Goal: Information Seeking & Learning: Learn about a topic

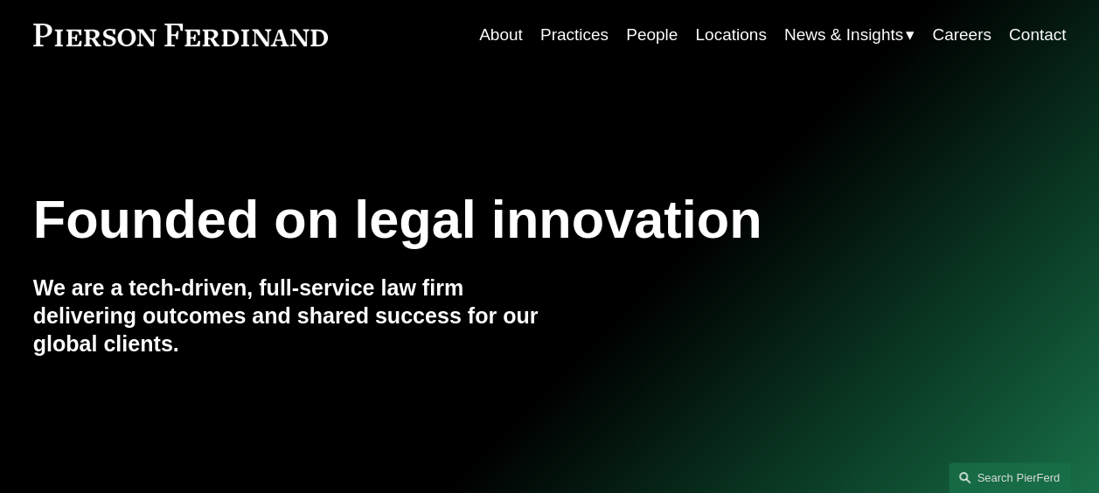
scroll to position [87, 0]
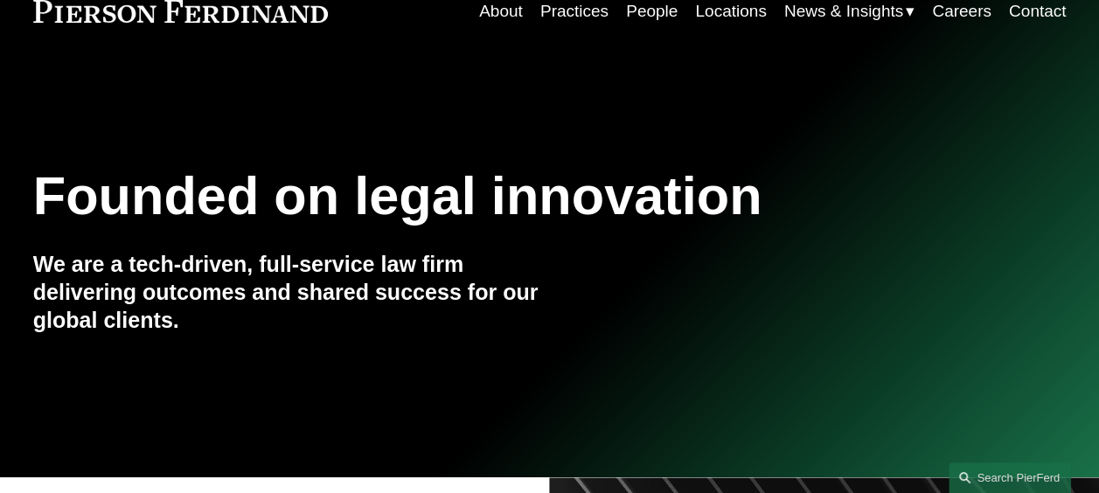
click at [508, 188] on h1 "Founded on legal innovation" at bounding box center [463, 195] width 861 height 61
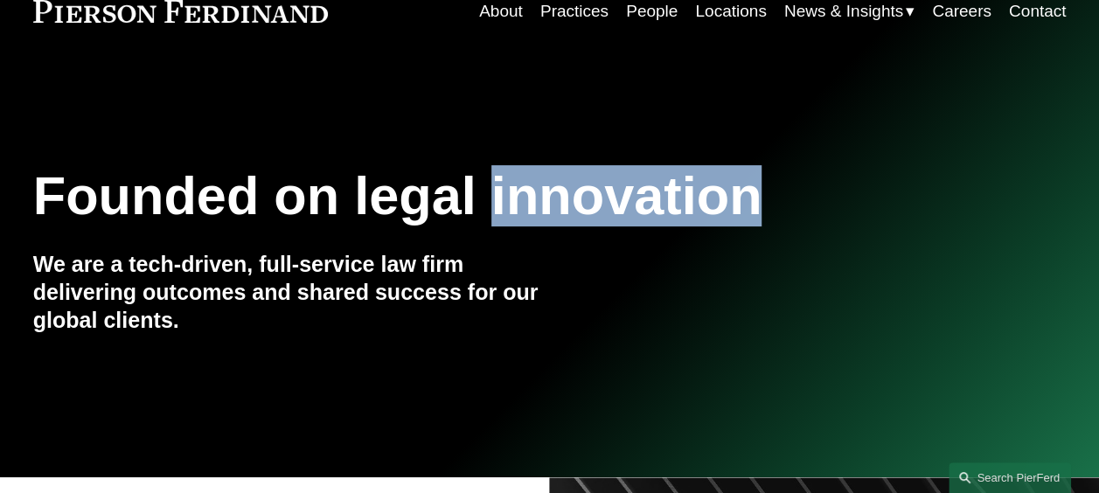
click at [508, 188] on h1 "Founded on legal innovation" at bounding box center [463, 195] width 861 height 61
click at [480, 187] on h1 "Founded on legal innovation" at bounding box center [463, 195] width 861 height 61
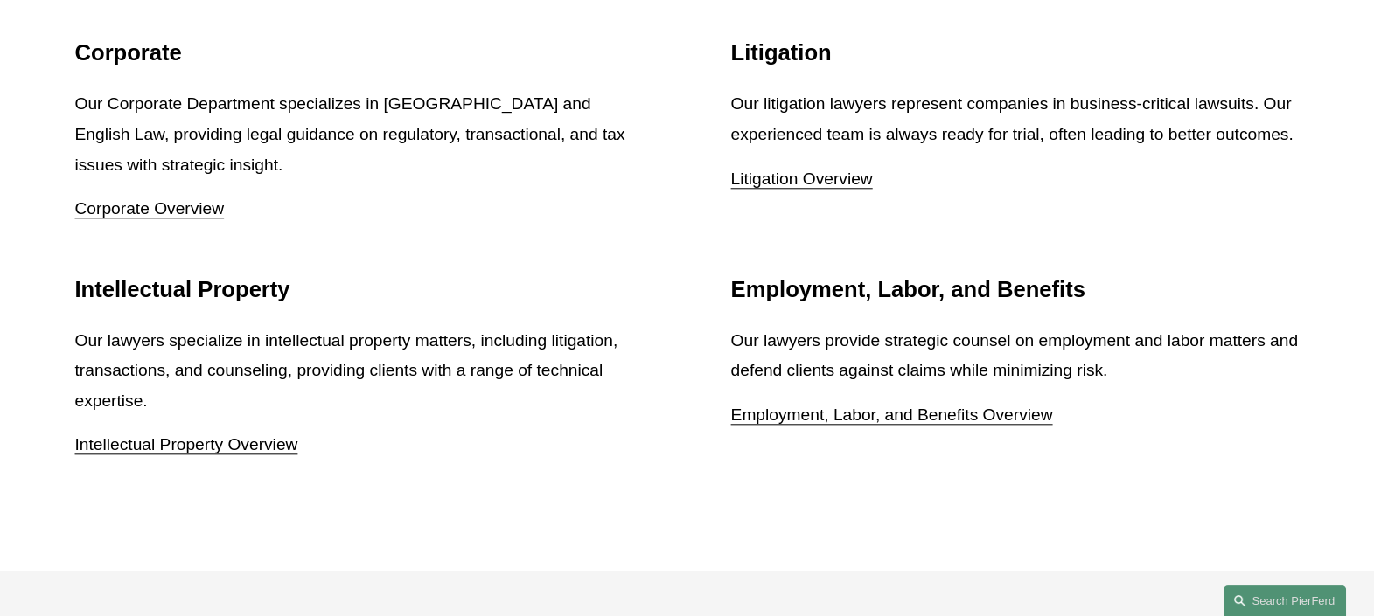
scroll to position [2120, 0]
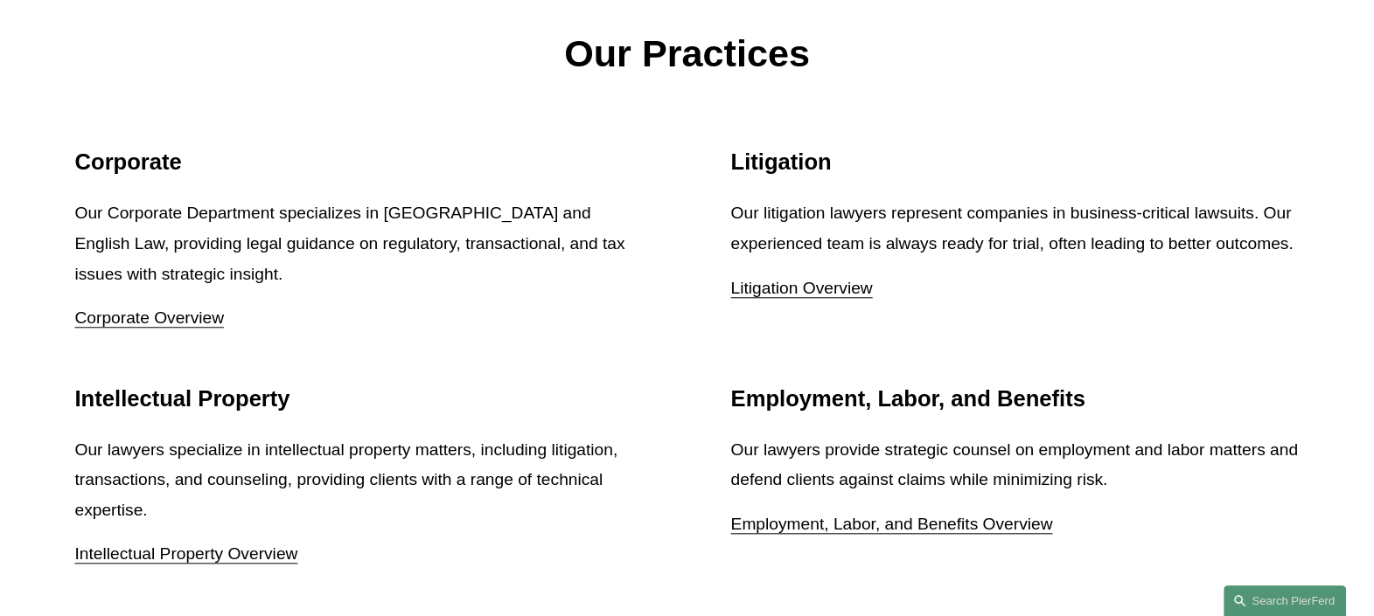
click at [717, 205] on ul "Corporate Our Corporate Department specializes in [GEOGRAPHIC_DATA] and English…" at bounding box center [686, 359] width 1306 height 421
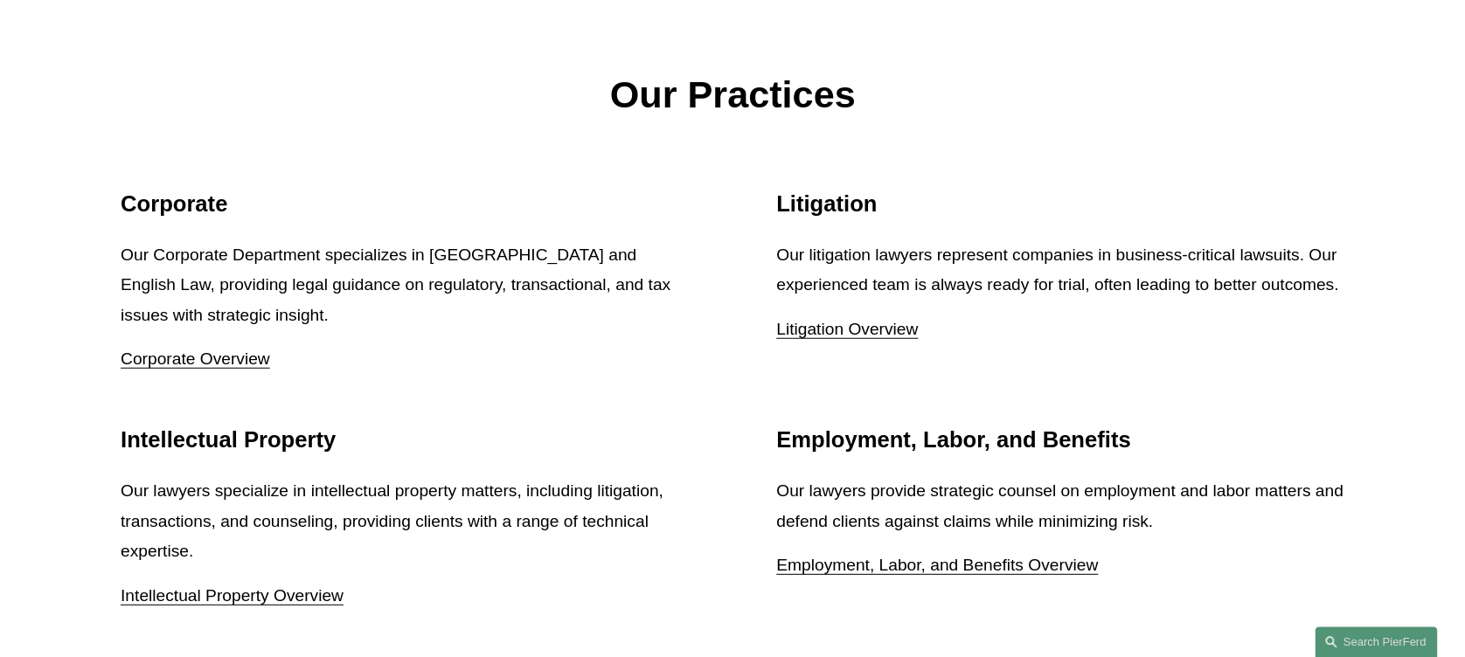
scroll to position [2135, 0]
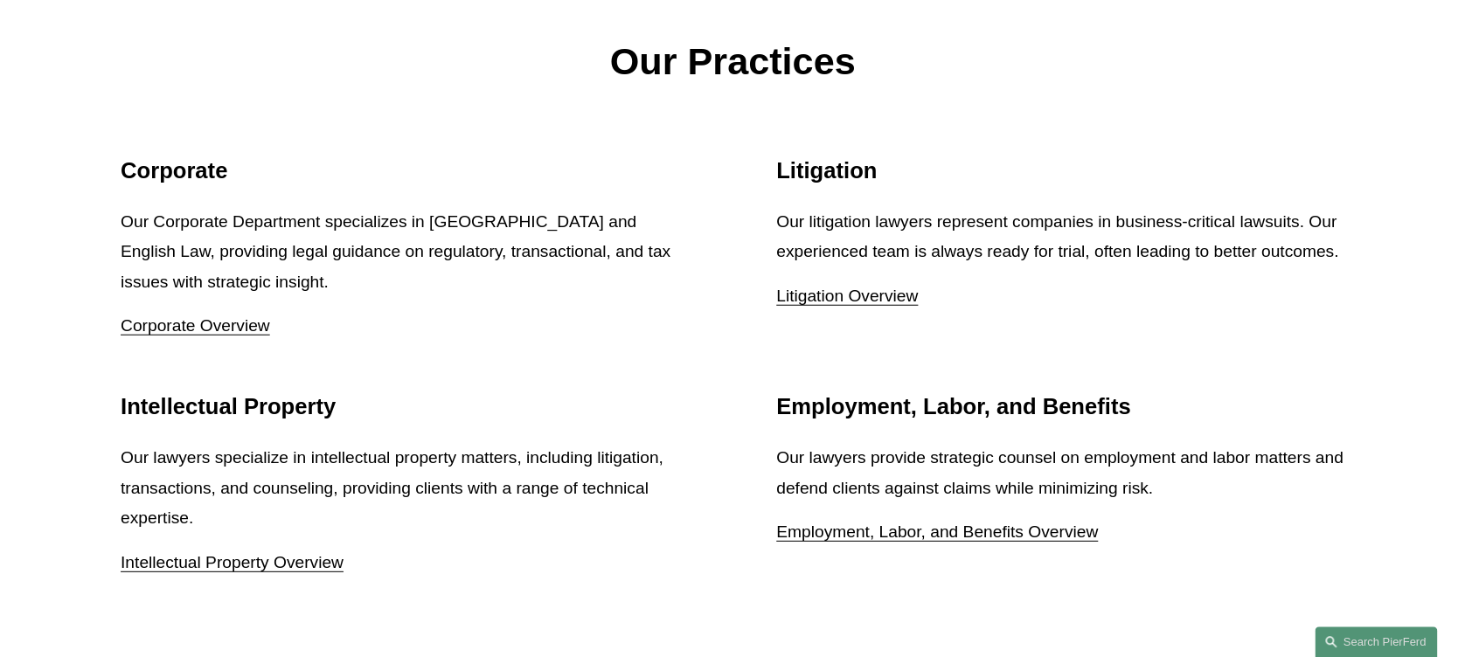
click at [741, 244] on ul "Corporate Our Corporate Department specializes in [GEOGRAPHIC_DATA] and English…" at bounding box center [733, 367] width 1312 height 421
click at [737, 244] on ul "Corporate Our Corporate Department specializes in [GEOGRAPHIC_DATA] and English…" at bounding box center [733, 367] width 1312 height 421
click at [731, 257] on ul "Corporate Our Corporate Department specializes in [GEOGRAPHIC_DATA] and English…" at bounding box center [733, 367] width 1312 height 421
click at [786, 224] on p "Our litigation lawyers represent companies in business-critical lawsuits. Our e…" at bounding box center [1060, 237] width 568 height 60
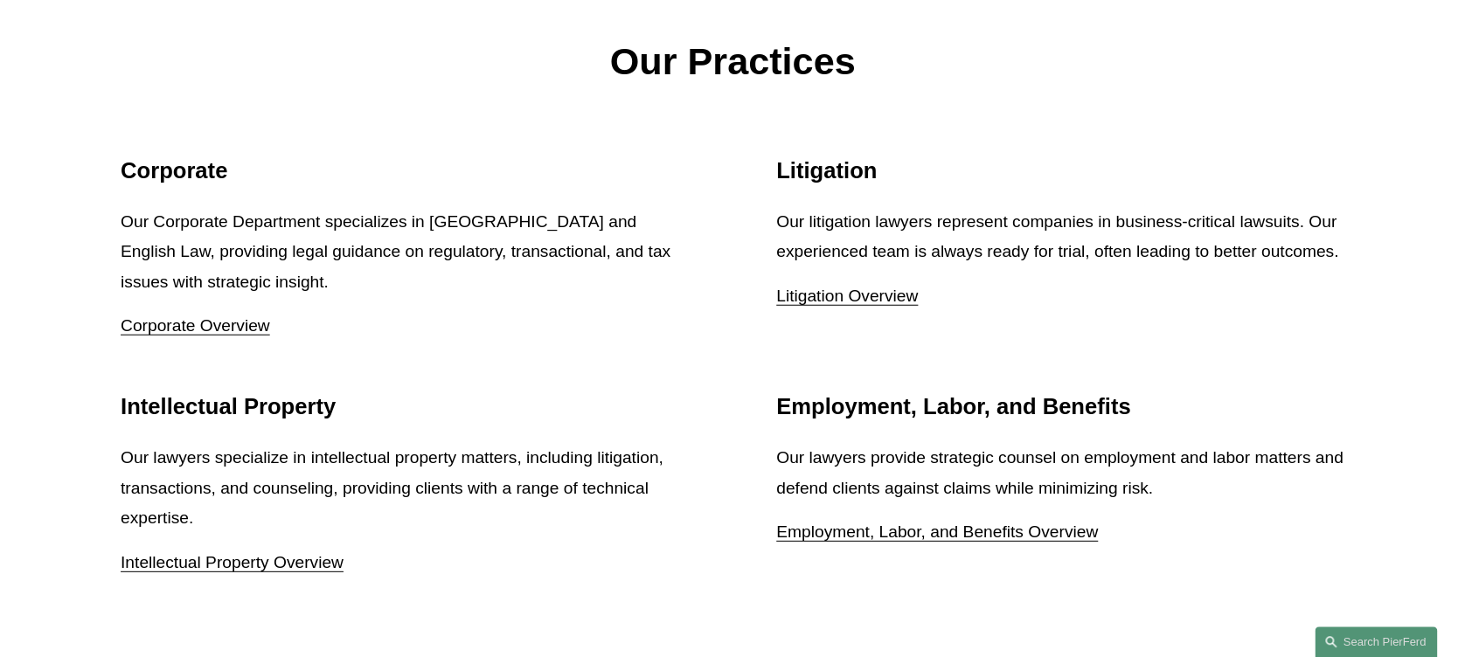
click at [740, 231] on ul "Corporate Our Corporate Department specializes in [GEOGRAPHIC_DATA] and English…" at bounding box center [733, 367] width 1312 height 421
click at [747, 226] on ul "Corporate Our Corporate Department specializes in [GEOGRAPHIC_DATA] and English…" at bounding box center [733, 367] width 1312 height 421
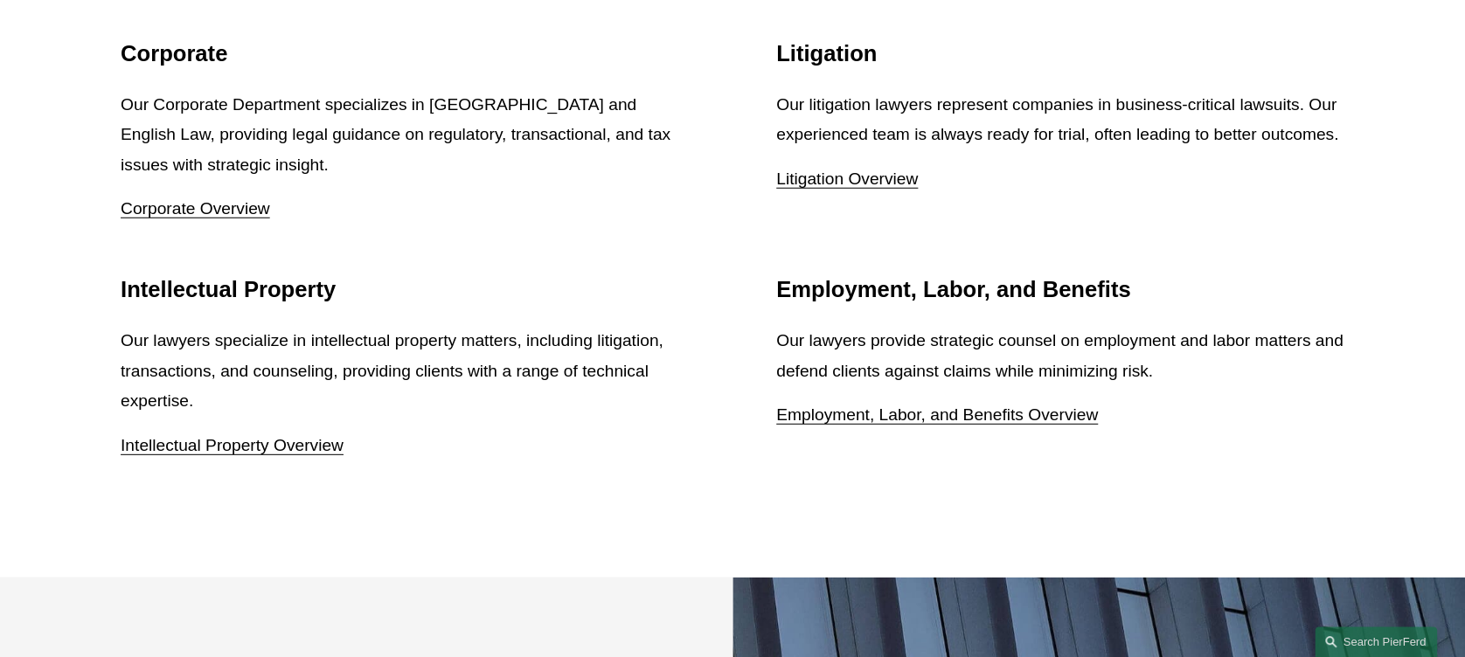
click at [751, 126] on ul "Corporate Our Corporate Department specializes in [GEOGRAPHIC_DATA] and English…" at bounding box center [733, 250] width 1312 height 421
click at [748, 339] on ul "Corporate Our Corporate Department specializes in [GEOGRAPHIC_DATA] and English…" at bounding box center [733, 250] width 1312 height 421
click at [776, 326] on p "Our lawyers provide strategic counsel on employment and labor matters and defen…" at bounding box center [1060, 356] width 568 height 60
drag, startPoint x: 776, startPoint y: 322, endPoint x: 765, endPoint y: 329, distance: 13.3
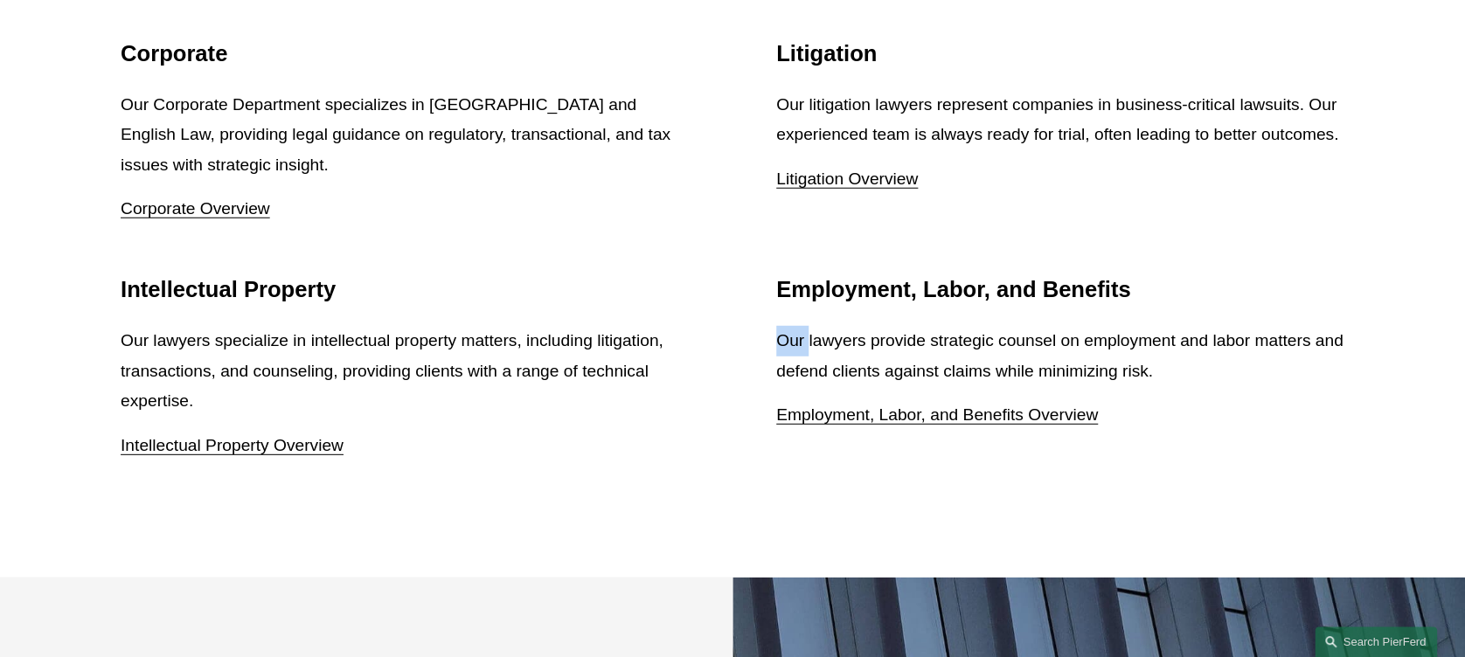
click at [765, 329] on ul "Corporate Our Corporate Department specializes in [GEOGRAPHIC_DATA] and English…" at bounding box center [733, 250] width 1312 height 421
click at [757, 336] on ul "Corporate Our Corporate Department specializes in [GEOGRAPHIC_DATA] and English…" at bounding box center [733, 250] width 1312 height 421
click at [755, 330] on ul "Corporate Our Corporate Department specializes in [GEOGRAPHIC_DATA] and English…" at bounding box center [733, 250] width 1312 height 421
